Goal: Task Accomplishment & Management: Manage account settings

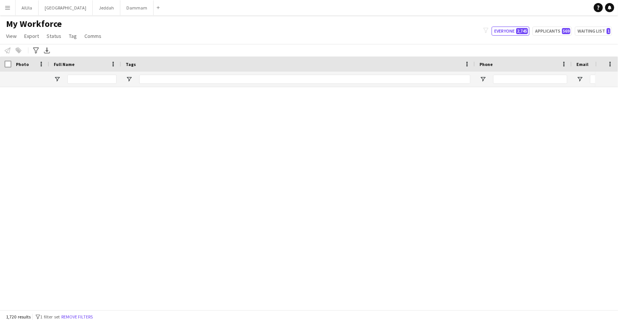
scroll to position [2812, 0]
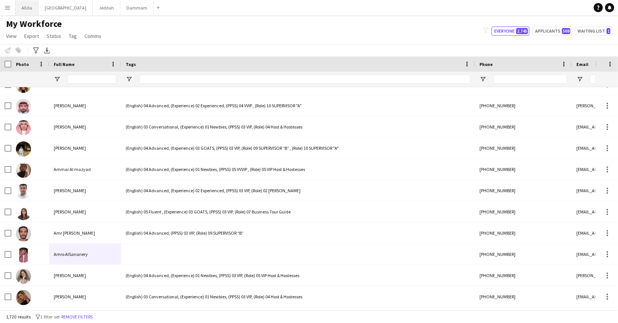
click at [28, 8] on button "AlUla Close" at bounding box center [27, 7] width 23 height 15
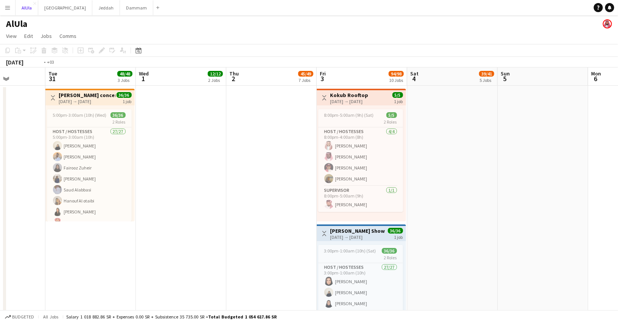
scroll to position [0, 171]
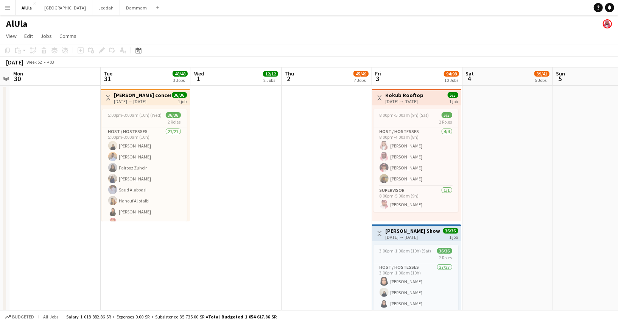
click at [2, 8] on button "Menu" at bounding box center [7, 7] width 15 height 15
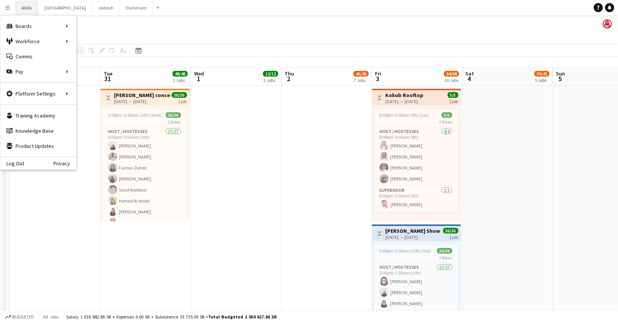
click at [26, 9] on button "AlUla Close" at bounding box center [27, 7] width 23 height 15
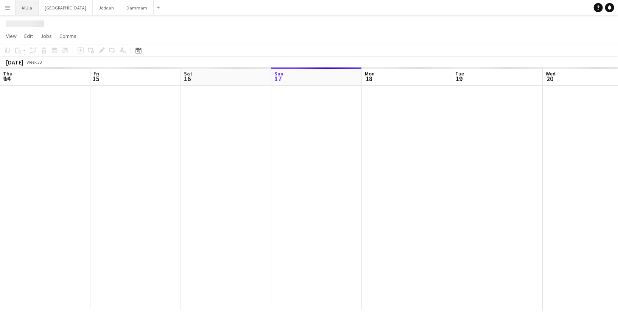
scroll to position [0, 181]
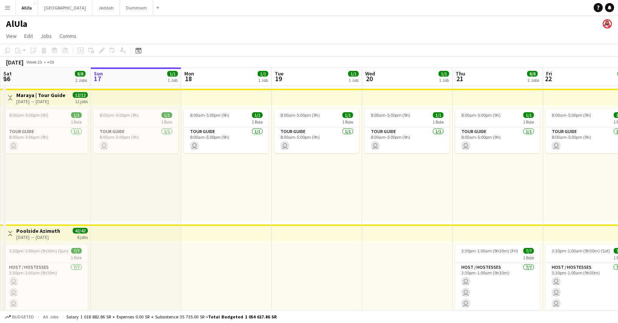
click at [11, 9] on button "Menu" at bounding box center [7, 7] width 15 height 15
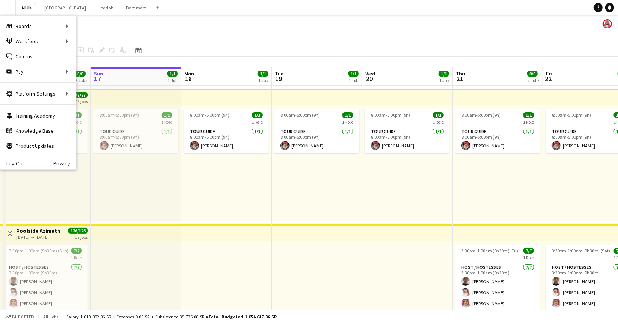
click at [116, 31] on app-page-menu "View Day view expanded Day view collapsed Month view Date picker Jump to today …" at bounding box center [309, 37] width 618 height 14
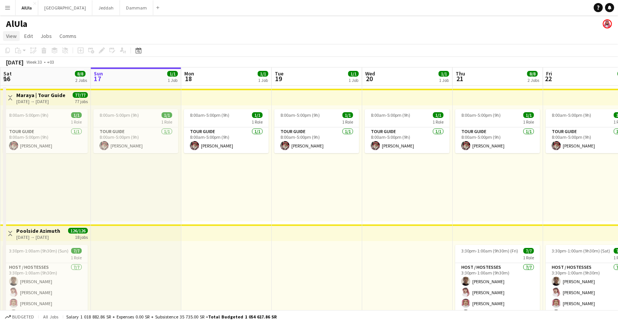
click at [14, 34] on span "View" at bounding box center [11, 36] width 11 height 7
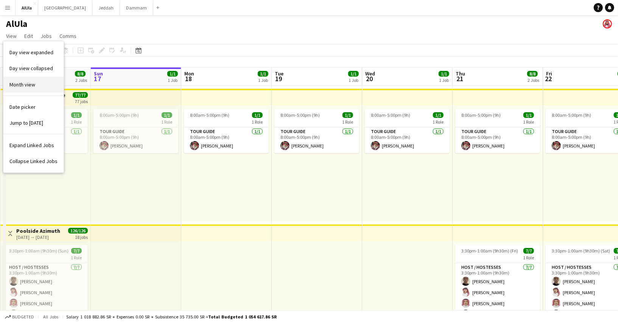
click at [20, 84] on span "Month view" at bounding box center [22, 84] width 26 height 7
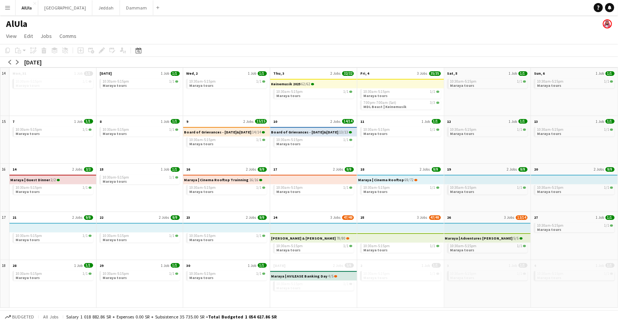
click at [290, 85] on h3 "Keinemusik 2025" at bounding box center [286, 84] width 30 height 4
click at [314, 84] on app-mini-top-bar "Keinemusik 2025 62/62" at bounding box center [314, 83] width 88 height 9
click at [328, 84] on app-mini-top-bar "Keinemusik 2025 62/62" at bounding box center [314, 83] width 88 height 9
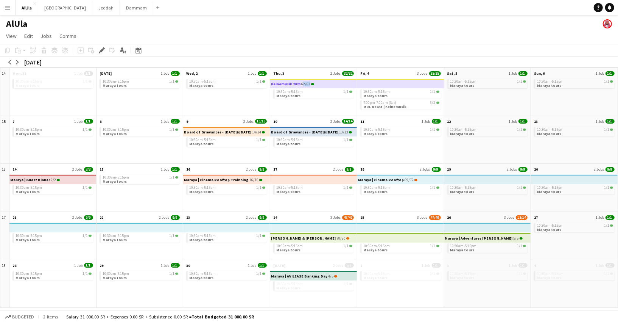
click at [328, 84] on app-mini-top-bar "Keinemusik 2025 62/62" at bounding box center [314, 83] width 88 height 9
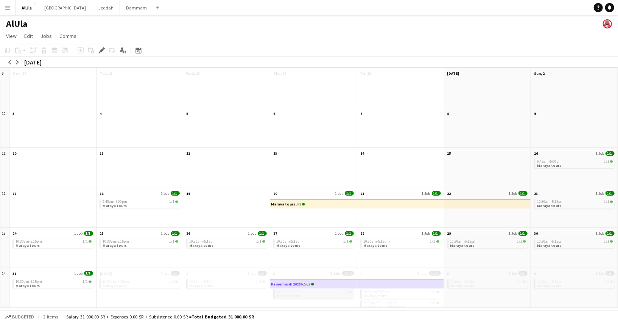
click at [294, 294] on span "Maraya tours" at bounding box center [288, 295] width 24 height 5
click at [288, 280] on div "Keinemusik 2025 62/62" at bounding box center [292, 283] width 43 height 9
click at [288, 281] on div "Keinemusik 2025 62/62" at bounding box center [292, 283] width 43 height 9
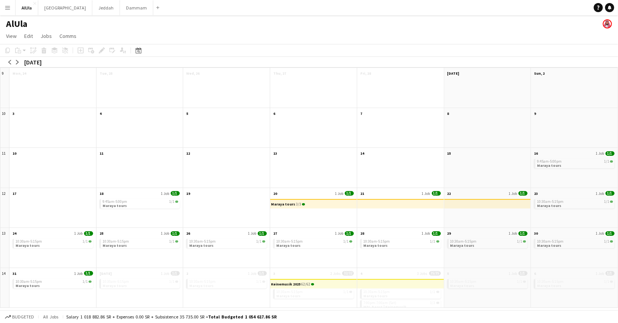
click at [393, 288] on div "10:30am-5:15pm 1/1 Maraya tours 7:00pm-7:00am (Sat) 3/3 MDL Beast | Keinemusik" at bounding box center [400, 292] width 87 height 30
click at [378, 295] on span "Maraya tours" at bounding box center [375, 295] width 24 height 5
click at [374, 301] on span "7:00pm-7:00am (Sat)" at bounding box center [379, 303] width 33 height 4
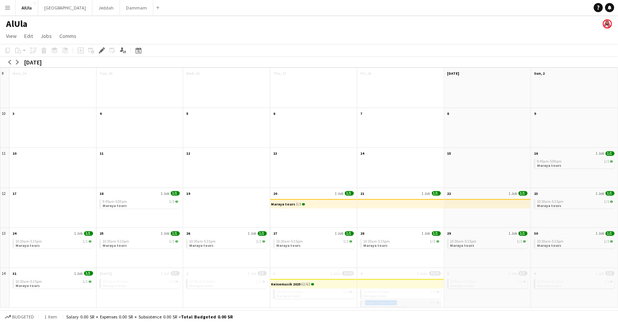
click at [374, 301] on span "7:00pm-7:00am (Sat)" at bounding box center [379, 303] width 33 height 4
click at [368, 293] on span "Maraya tours" at bounding box center [375, 295] width 24 height 5
click at [388, 292] on span "10:30am-5:15pm" at bounding box center [376, 292] width 27 height 4
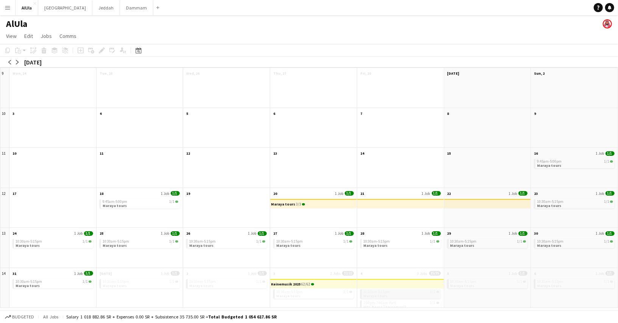
click at [377, 293] on span "Maraya tours" at bounding box center [375, 295] width 24 height 5
click at [326, 290] on div "10:30am-5:15pm 1/1" at bounding box center [314, 292] width 76 height 4
click at [316, 281] on app-mini-top-bar "Keinemusik 2025 62/62" at bounding box center [314, 283] width 88 height 9
click at [100, 49] on icon "Edit" at bounding box center [102, 50] width 6 height 6
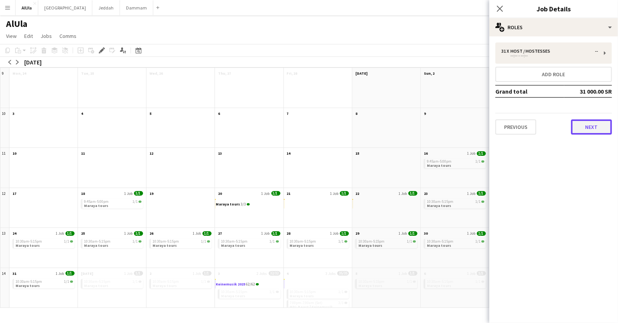
click at [582, 129] on button "Next" at bounding box center [591, 126] width 41 height 15
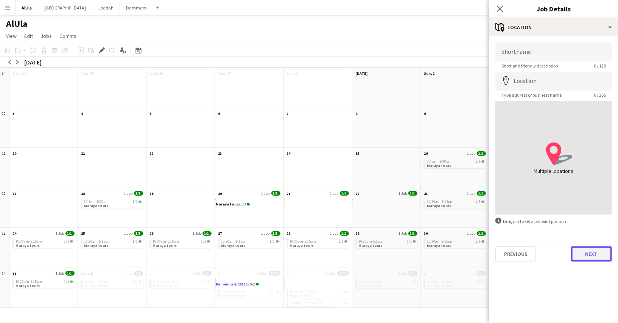
click at [588, 253] on button "Next" at bounding box center [591, 253] width 41 height 15
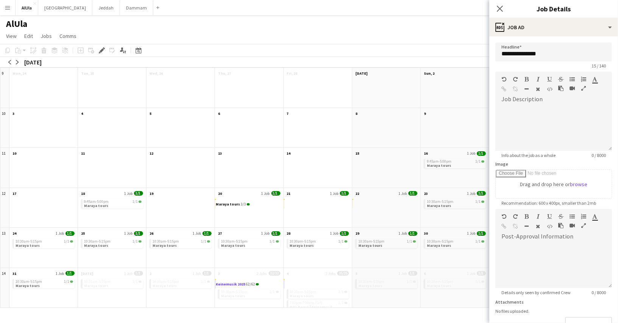
scroll to position [51, 0]
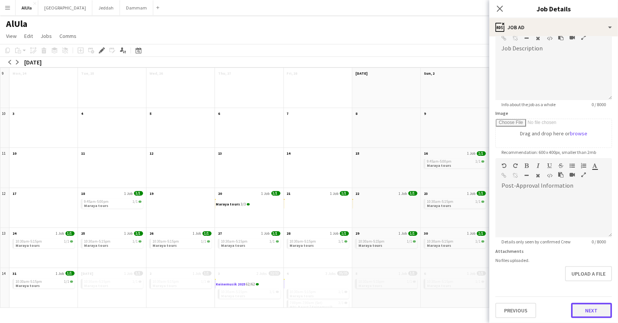
click at [590, 303] on button "Next" at bounding box center [591, 310] width 41 height 15
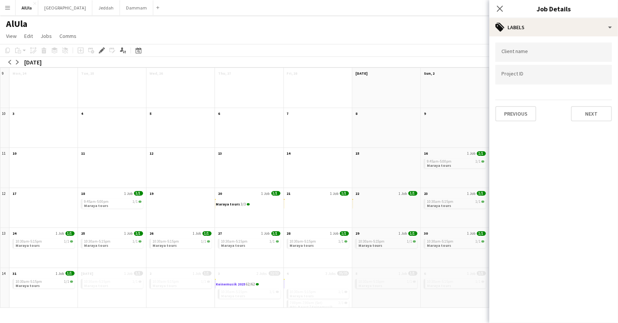
scroll to position [0, 0]
click at [587, 122] on div "Client name Project ID Previous Next" at bounding box center [554, 81] width 129 height 91
click at [583, 108] on button "Next" at bounding box center [591, 113] width 41 height 15
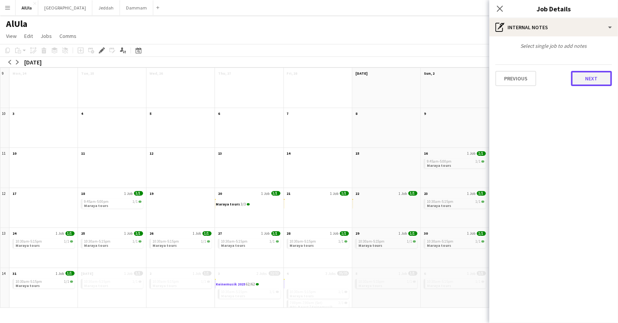
click at [587, 79] on button "Next" at bounding box center [591, 78] width 41 height 15
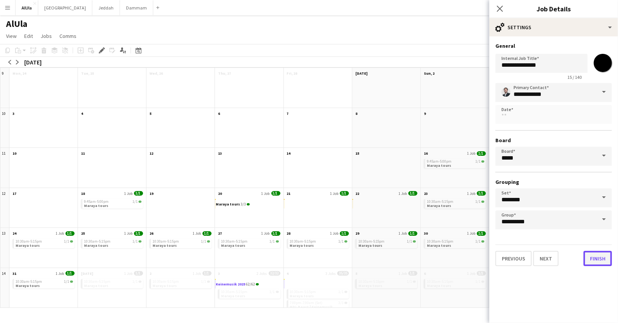
click at [593, 261] on button "Finish" at bounding box center [598, 258] width 28 height 15
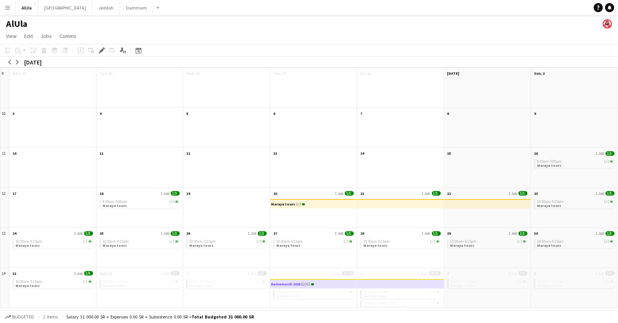
click at [293, 285] on h3 "Keinemusik 2025" at bounding box center [286, 284] width 30 height 4
click at [296, 294] on span "Maraya tours" at bounding box center [288, 295] width 24 height 5
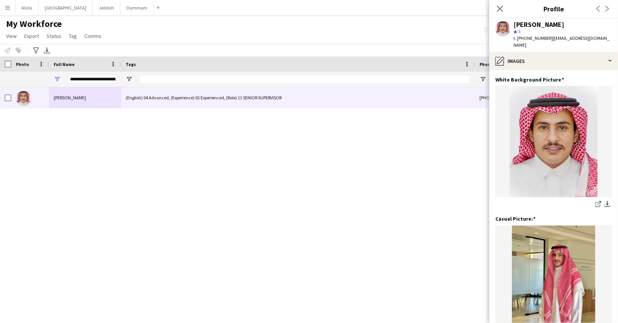
scroll to position [0, 625]
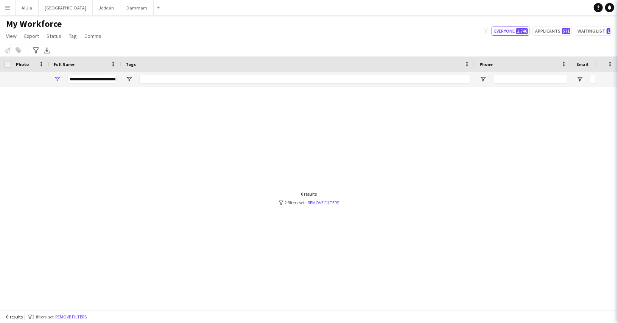
type input "********"
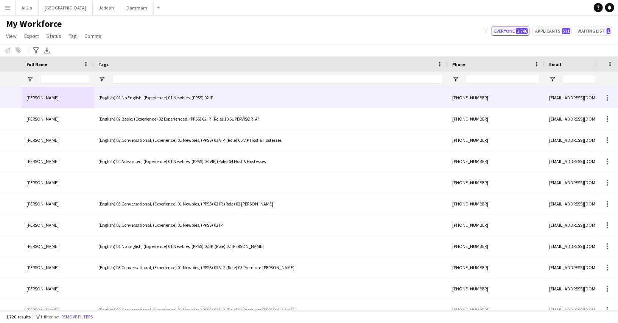
scroll to position [0, 0]
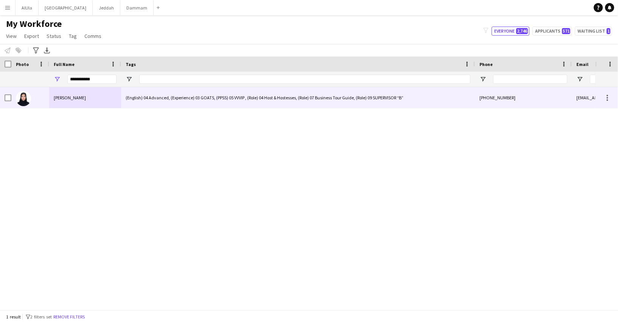
click at [77, 100] on span "[PERSON_NAME]" at bounding box center [70, 98] width 32 height 6
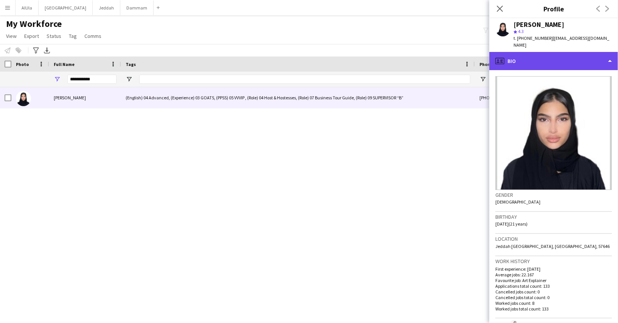
click at [545, 52] on div "profile Bio" at bounding box center [554, 61] width 129 height 18
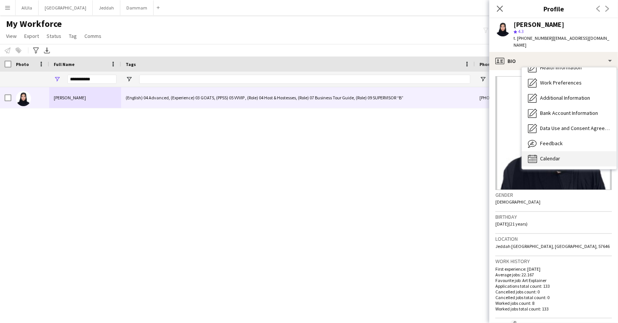
click at [551, 155] on span "Calendar" at bounding box center [550, 158] width 20 height 7
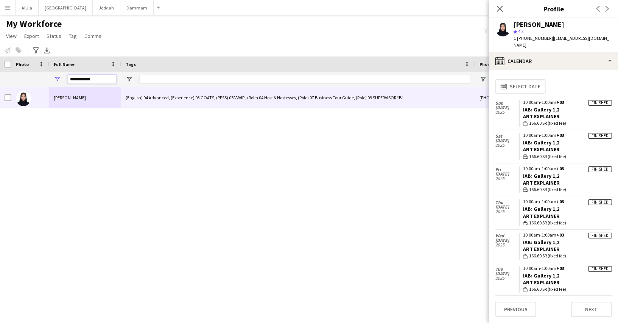
click at [86, 75] on input "**********" at bounding box center [91, 79] width 49 height 9
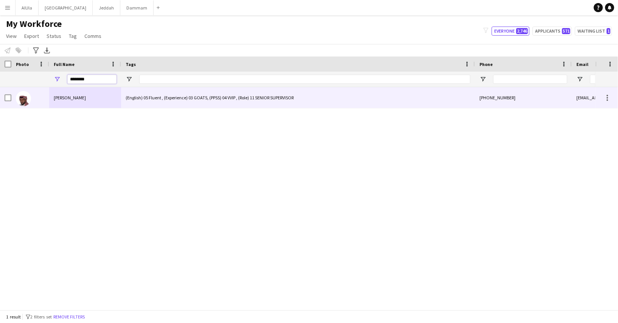
type input "********"
click at [58, 91] on div "[PERSON_NAME]" at bounding box center [85, 97] width 72 height 21
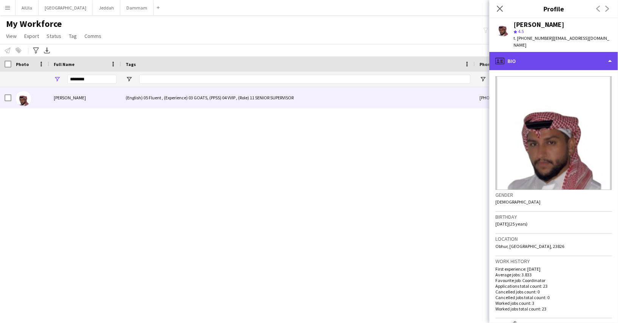
click at [533, 52] on div "profile Bio" at bounding box center [554, 61] width 129 height 18
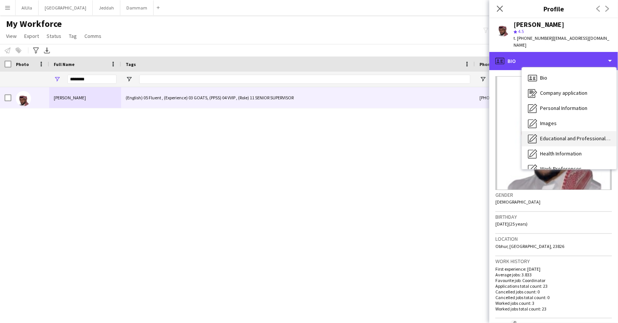
scroll to position [86, 0]
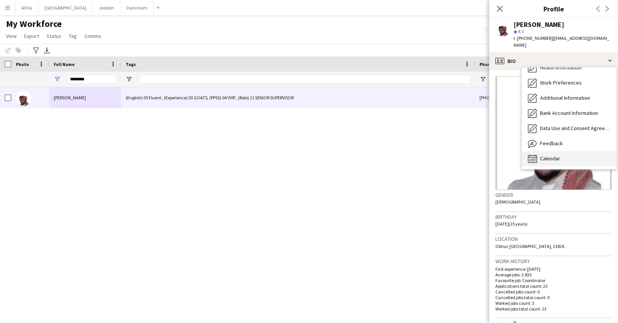
click at [558, 155] on span "Calendar" at bounding box center [550, 158] width 20 height 7
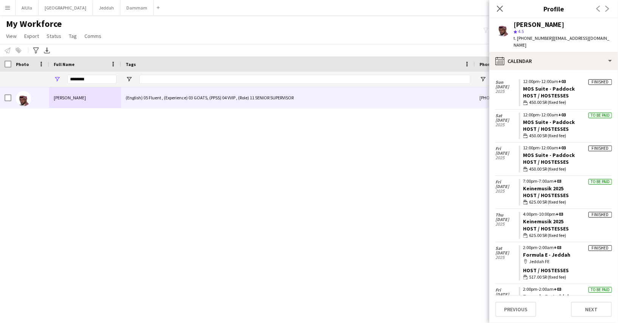
scroll to position [184, 0]
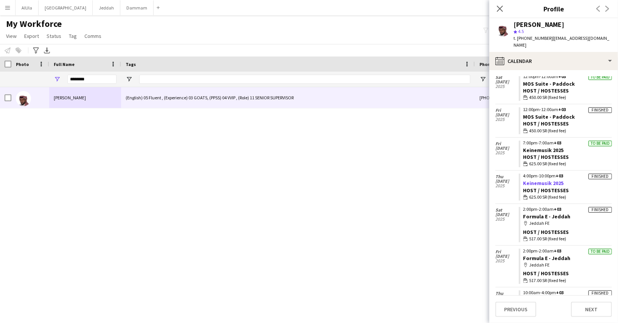
click at [536, 179] on link "Keinemusik 2025" at bounding box center [544, 182] width 41 height 7
click at [501, 11] on icon "Close pop-in" at bounding box center [499, 8] width 7 height 7
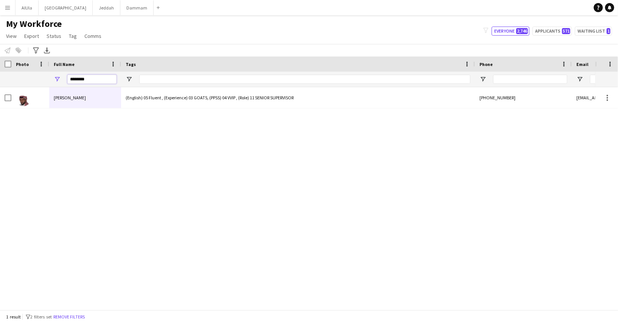
click at [106, 79] on input "********" at bounding box center [91, 79] width 49 height 9
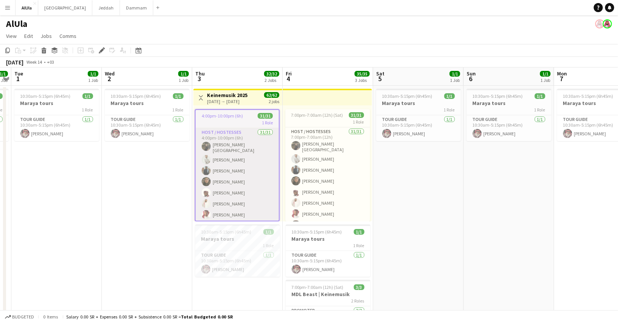
click at [214, 150] on app-card-role "Host / Hostesses 31/31 4:00pm-10:00pm (6h) Tala Turki Ammar Nadershah Omar Radi…" at bounding box center [237, 306] width 83 height 357
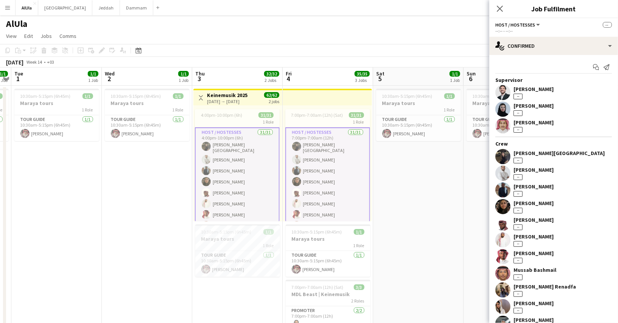
click at [504, 152] on app-user-avatar at bounding box center [503, 156] width 15 height 15
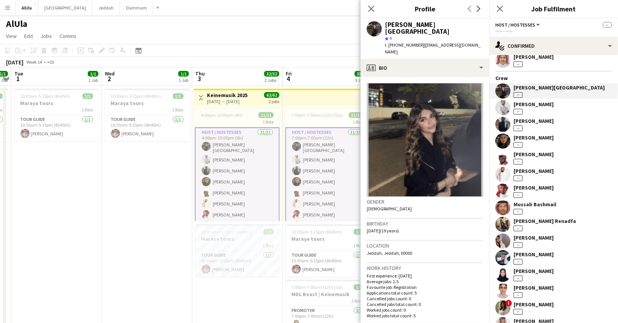
scroll to position [73, 0]
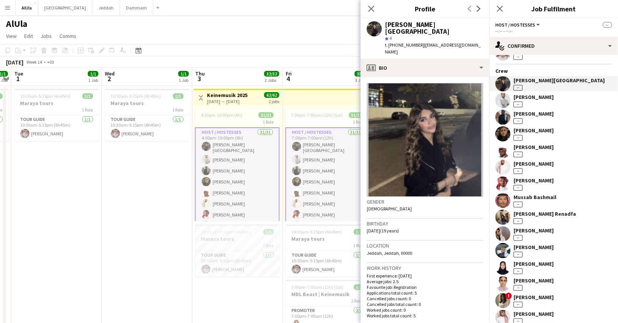
click at [503, 235] on app-user-avatar at bounding box center [503, 233] width 15 height 15
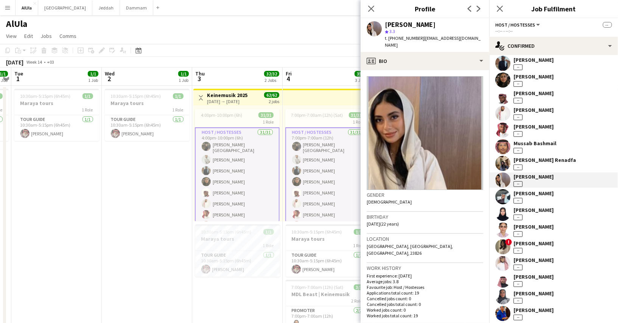
scroll to position [127, 0]
click at [504, 248] on app-user-avatar at bounding box center [503, 245] width 15 height 15
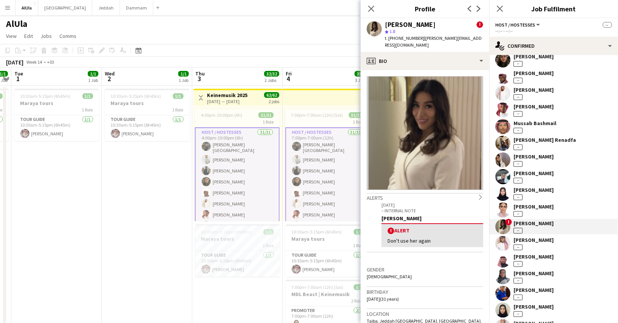
scroll to position [148, 0]
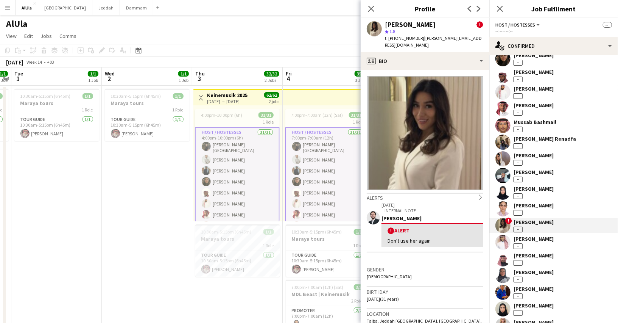
click at [502, 267] on div "Supervisor Ghiath Imadi -- Deemah BinHayan -- Hamdi Alanazi -- Crew Tala Turki …" at bounding box center [554, 197] width 129 height 537
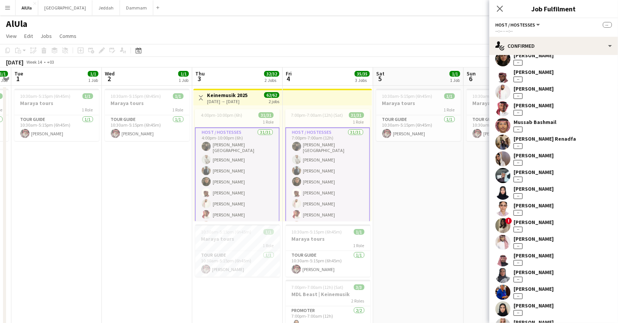
click at [504, 276] on app-user-avatar at bounding box center [503, 275] width 15 height 15
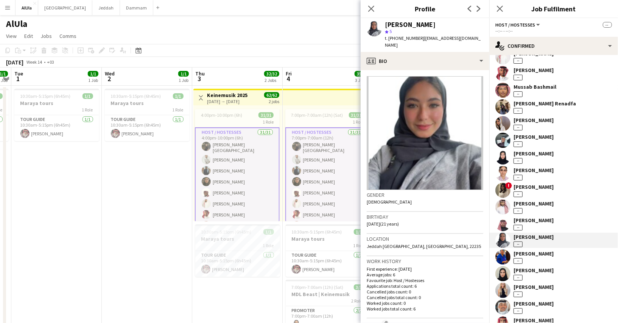
scroll to position [187, 0]
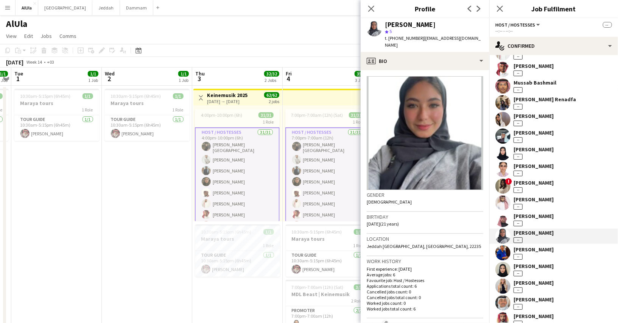
click at [504, 264] on app-user-avatar at bounding box center [503, 269] width 15 height 15
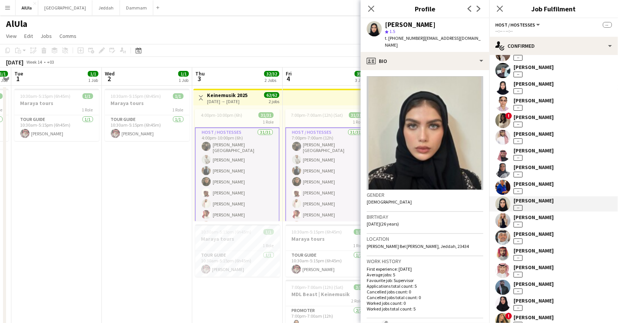
scroll to position [285, 0]
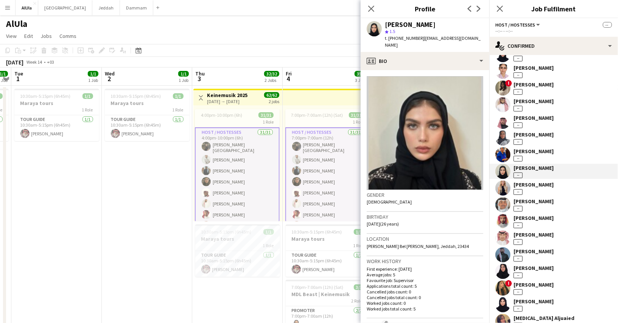
click at [504, 267] on app-user-avatar at bounding box center [503, 271] width 15 height 15
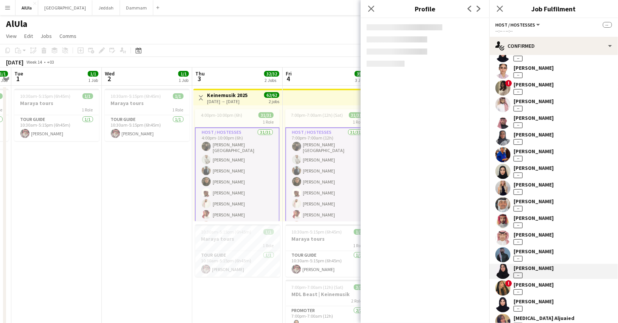
scroll to position [312, 0]
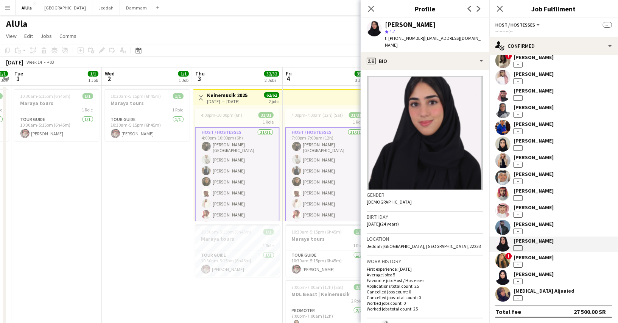
click at [501, 275] on app-user-avatar at bounding box center [503, 277] width 15 height 15
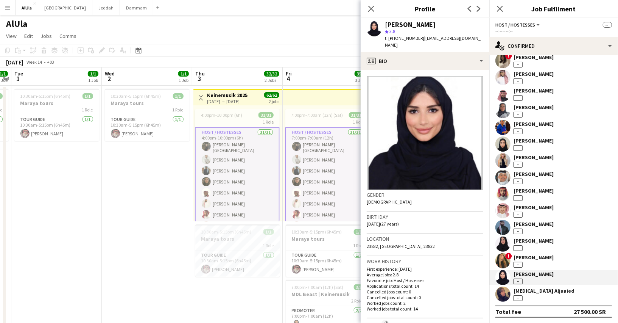
click at [504, 294] on app-user-avatar at bounding box center [503, 293] width 15 height 15
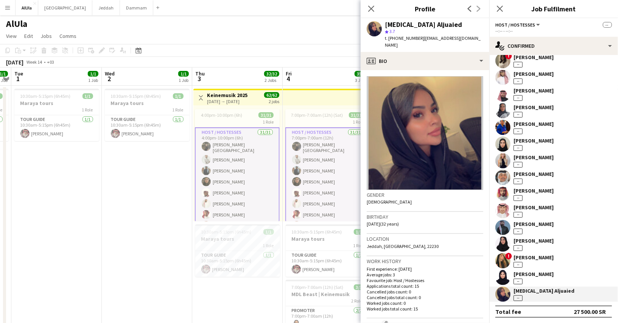
click at [435, 70] on app-crew-profile-bio "Gender Female Birthday 21-05-1993 (32 years) Location Jeddah, Jeddah, 22230 Wor…" at bounding box center [425, 196] width 129 height 253
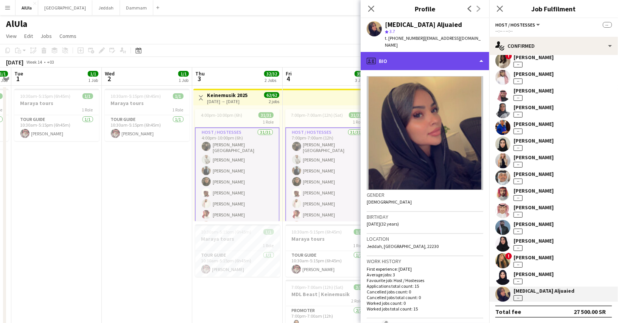
click at [435, 56] on div "profile Bio" at bounding box center [425, 61] width 129 height 18
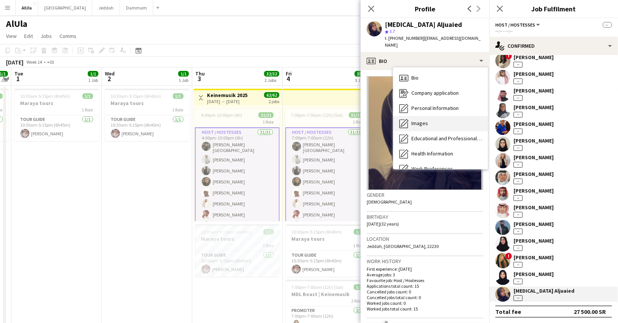
click at [435, 116] on div "Images Images" at bounding box center [440, 123] width 95 height 15
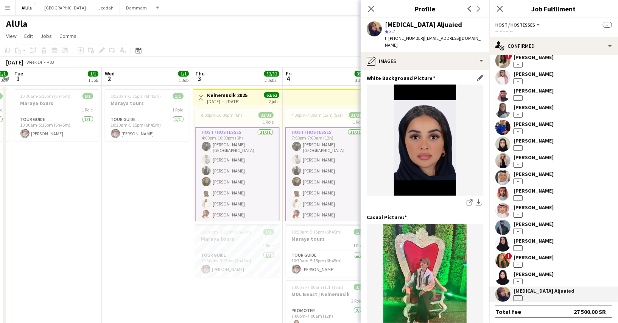
scroll to position [63, 0]
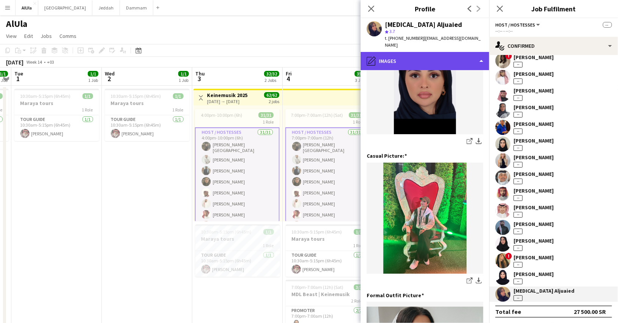
click at [438, 52] on div "pencil4 Images" at bounding box center [425, 61] width 129 height 18
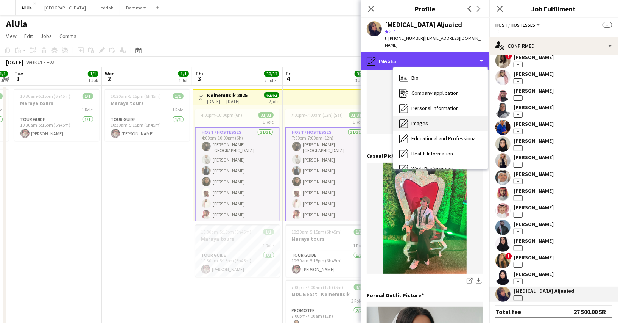
scroll to position [86, 0]
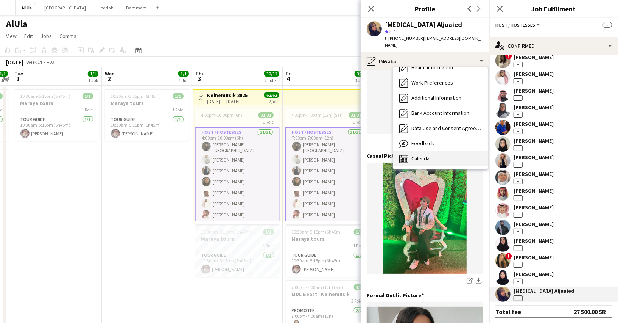
click at [437, 151] on div "Calendar Calendar" at bounding box center [440, 158] width 95 height 15
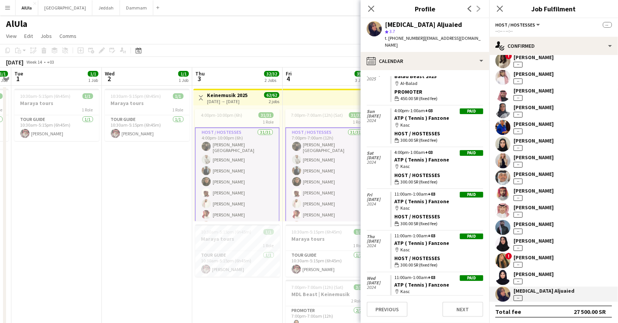
scroll to position [348, 0]
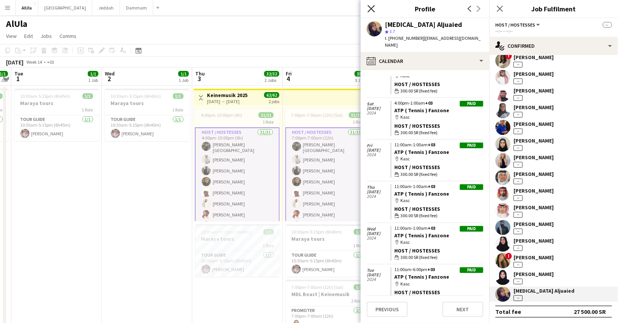
click at [370, 5] on icon "Close pop-in" at bounding box center [371, 8] width 7 height 7
